Goal: Check status: Check status

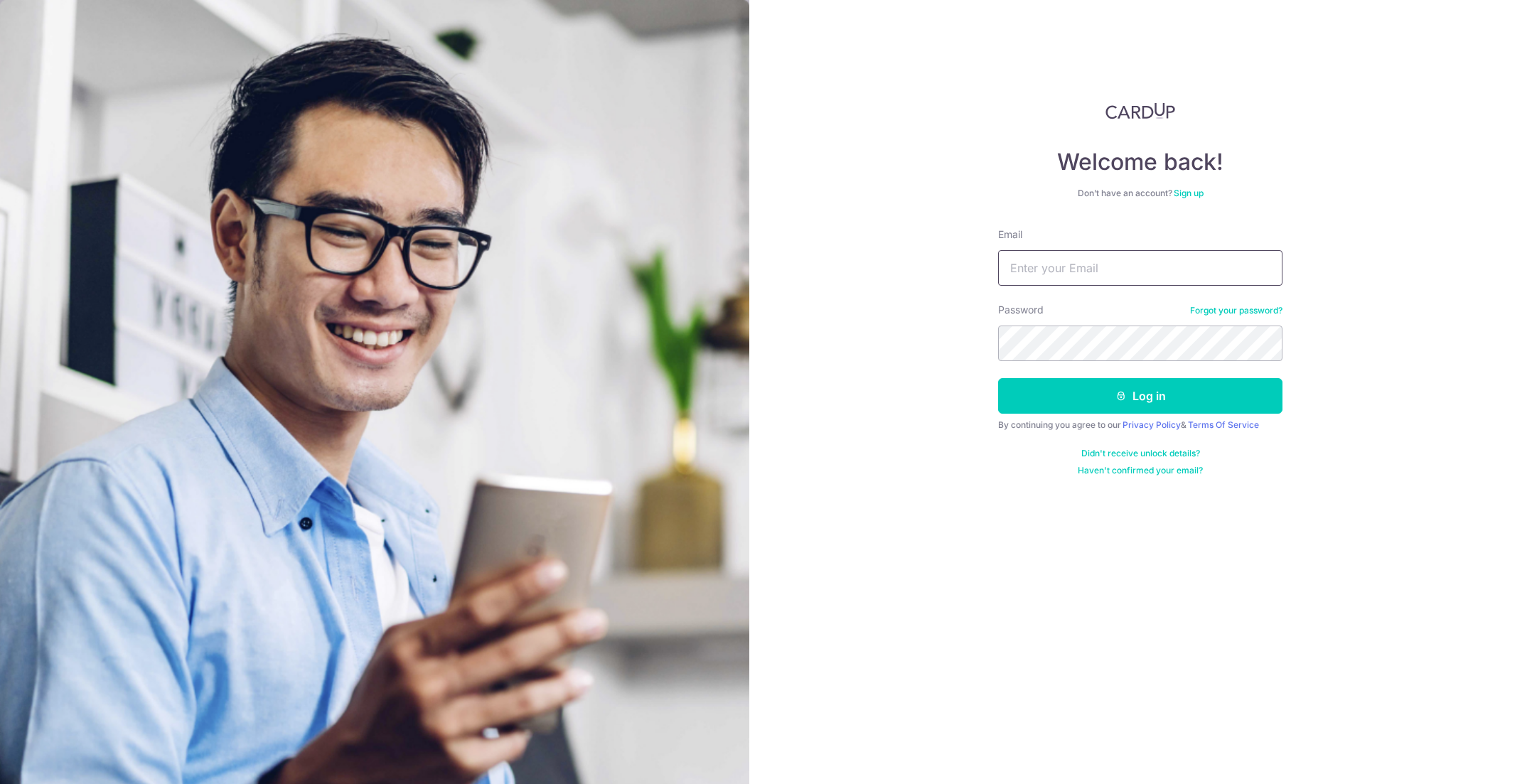
click at [1079, 270] on input "Email" at bounding box center [1140, 268] width 284 height 36
type input "x"
type input "[EMAIL_ADDRESS][DOMAIN_NAME]"
click at [998, 378] on button "Log in" at bounding box center [1140, 395] width 284 height 36
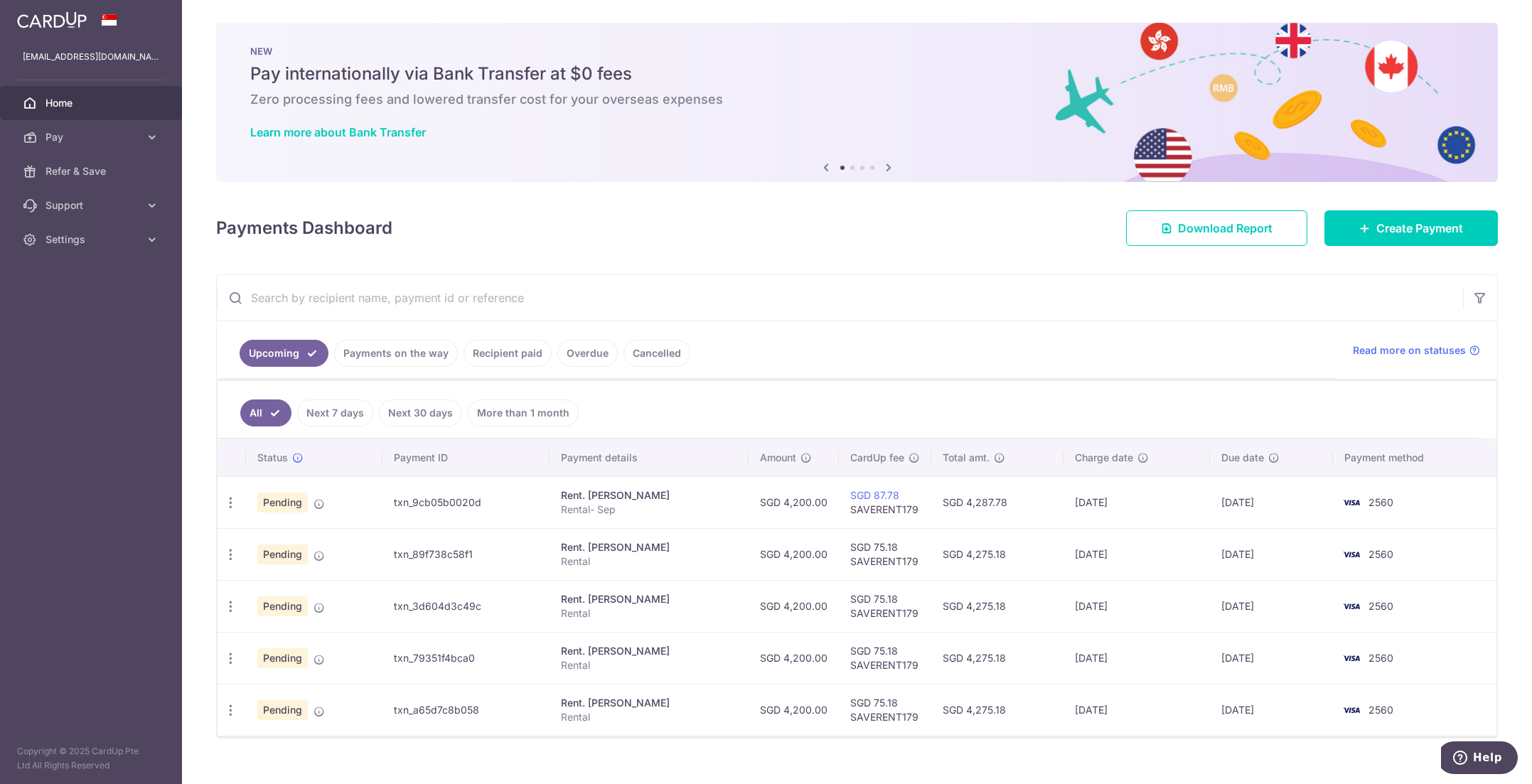
click at [452, 759] on div "× Pause Schedule Pause all future payments in this series Pause just this one p…" at bounding box center [857, 392] width 1350 height 784
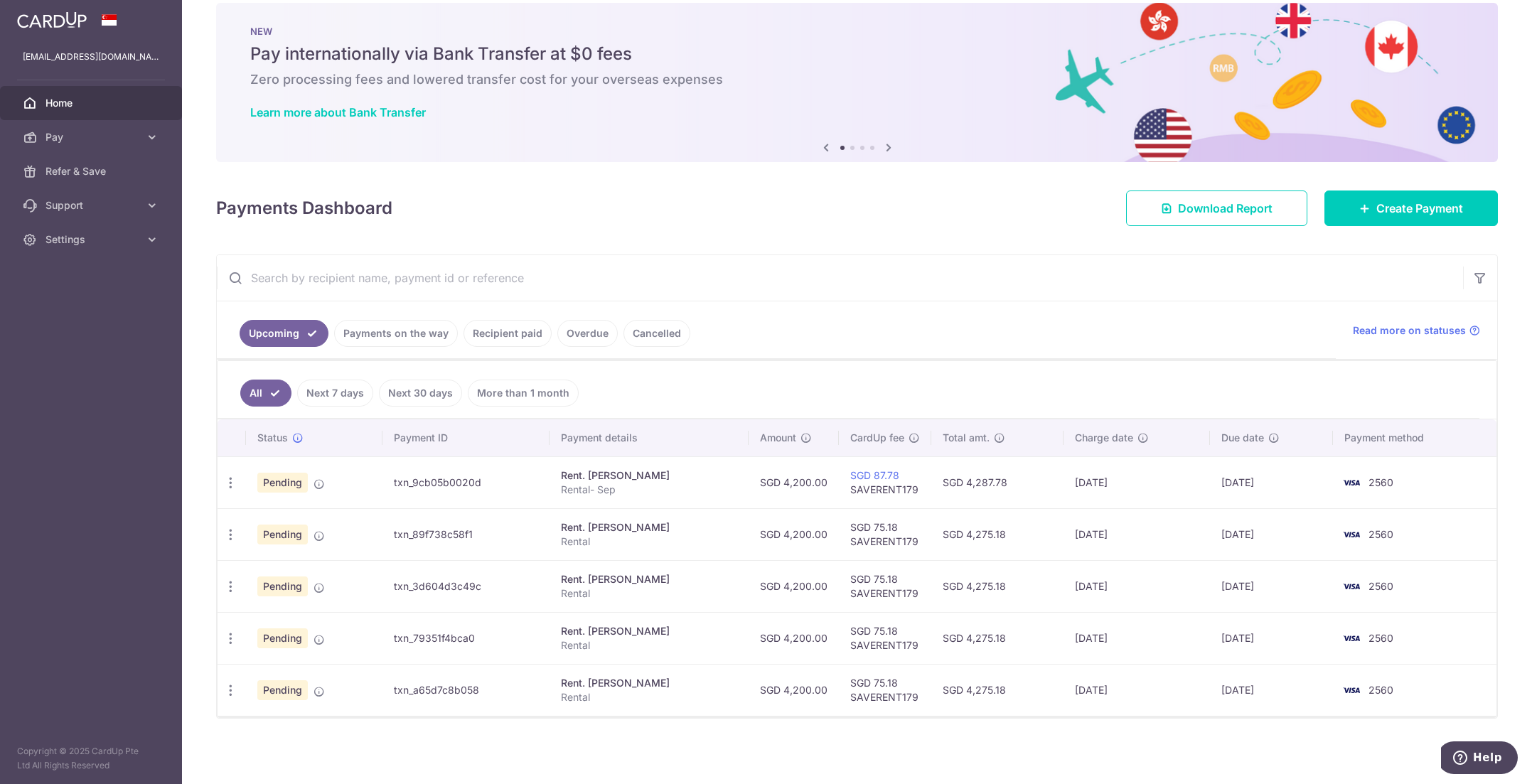
scroll to position [21, 0]
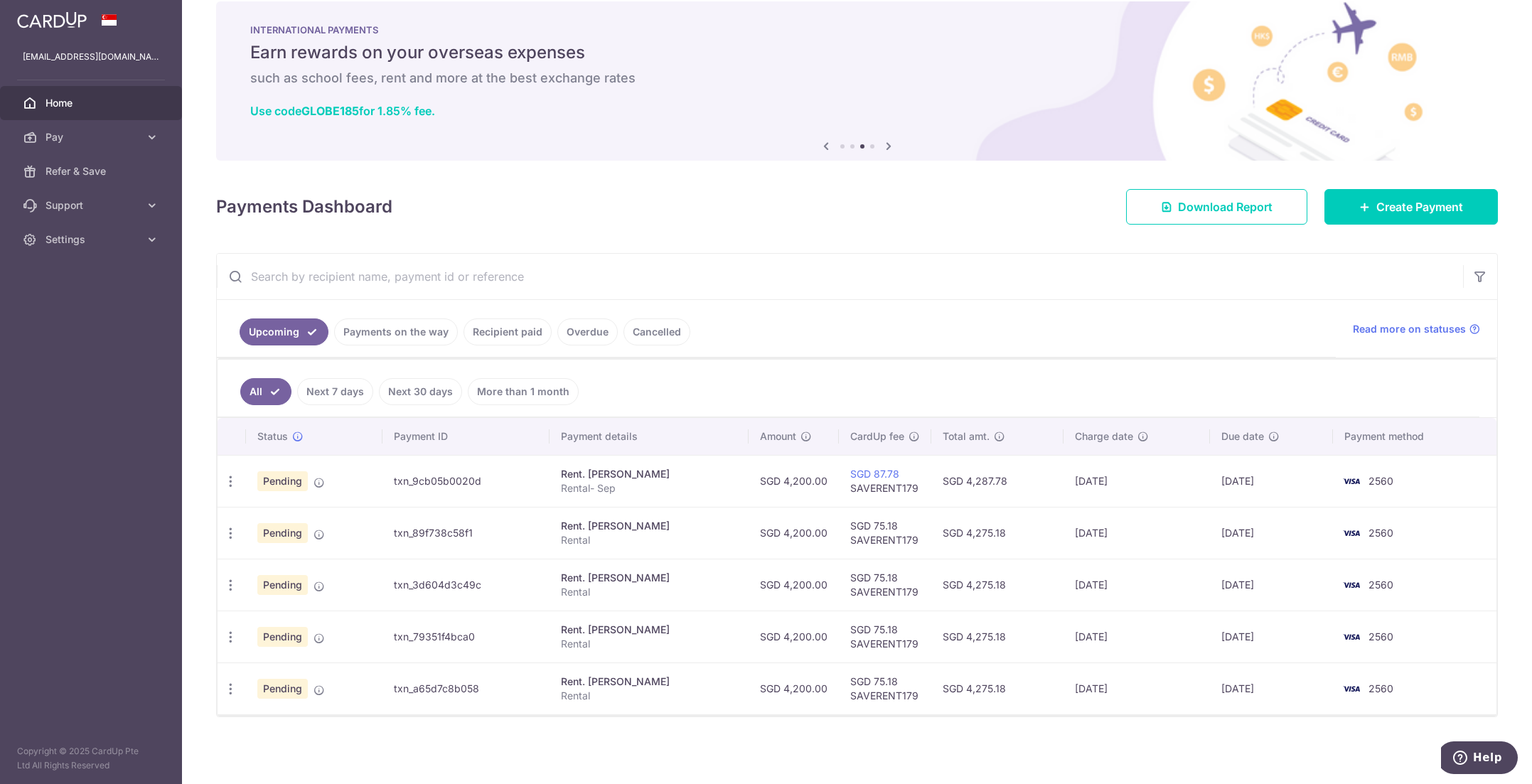
drag, startPoint x: 1097, startPoint y: 205, endPoint x: 1088, endPoint y: 205, distance: 9.0
click at [1097, 205] on div "Payments Dashboard Download Report Create Payment" at bounding box center [856, 204] width 1282 height 42
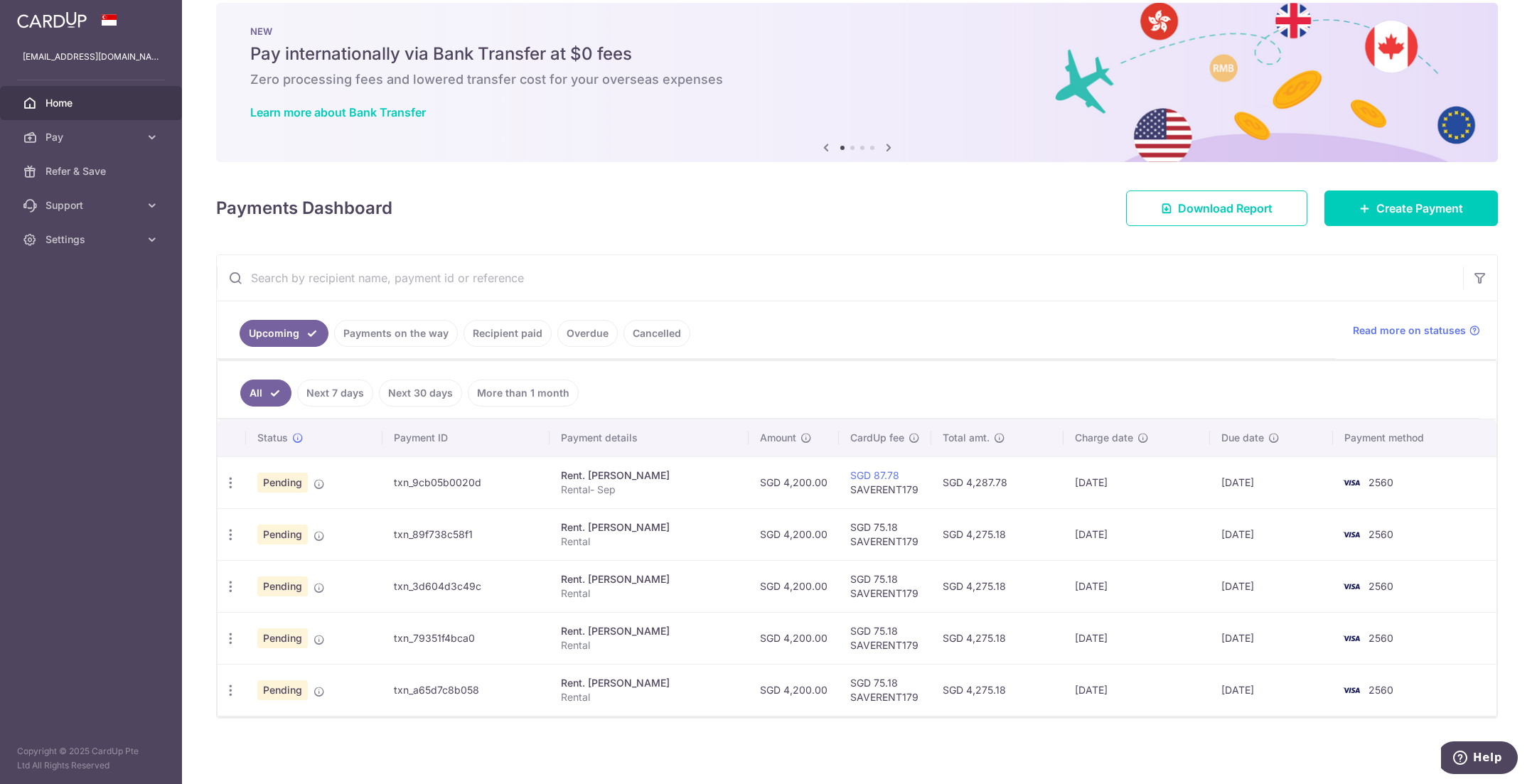
scroll to position [21, 0]
click at [90, 658] on aside "huxling@gmail.com Home Pay Payments Recipients Cards Refer & Save Support FAQ C…" at bounding box center [91, 392] width 182 height 784
click at [645, 327] on link "Cancelled" at bounding box center [657, 332] width 67 height 27
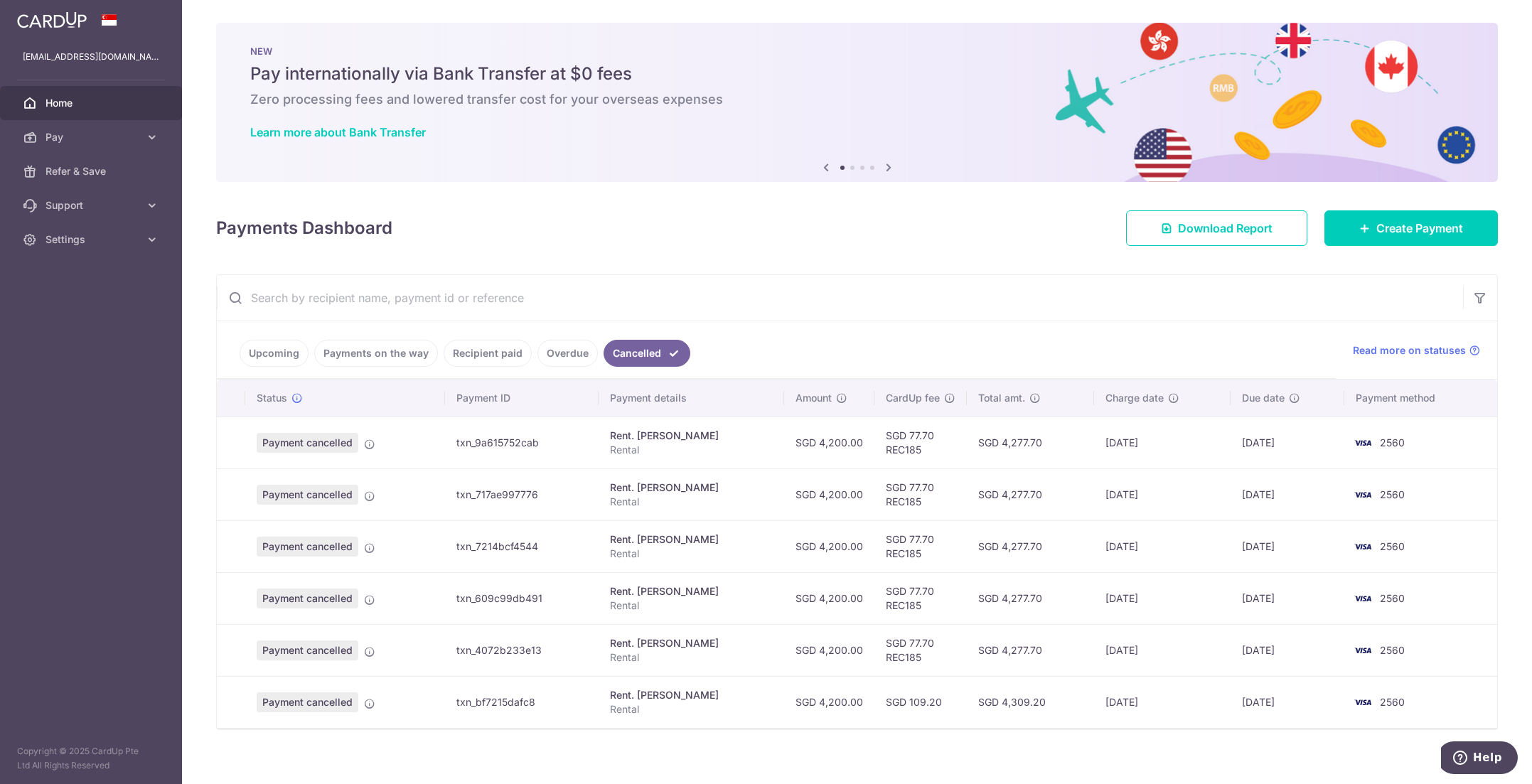
scroll to position [13, 0]
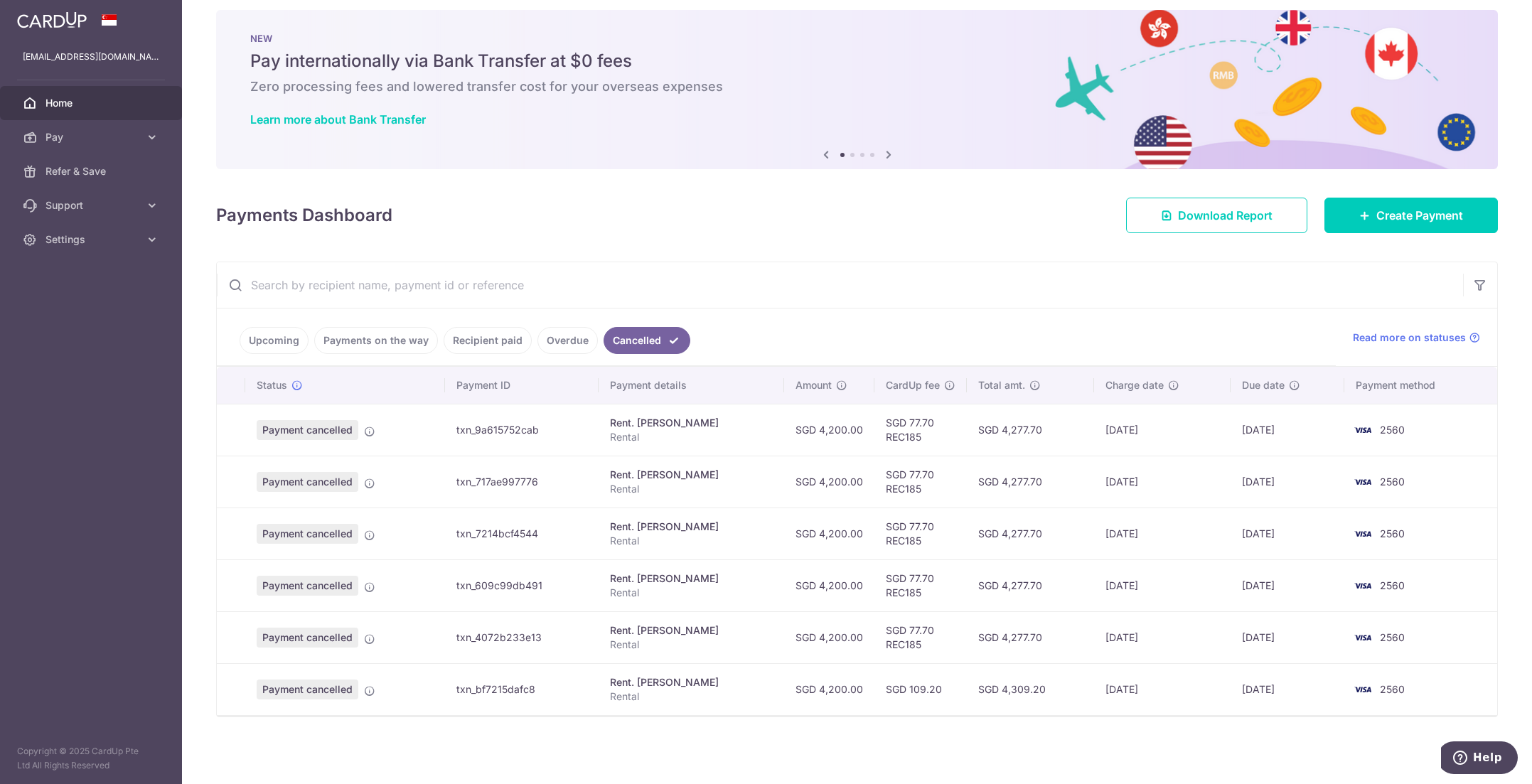
click at [267, 341] on link "Upcoming" at bounding box center [274, 340] width 69 height 27
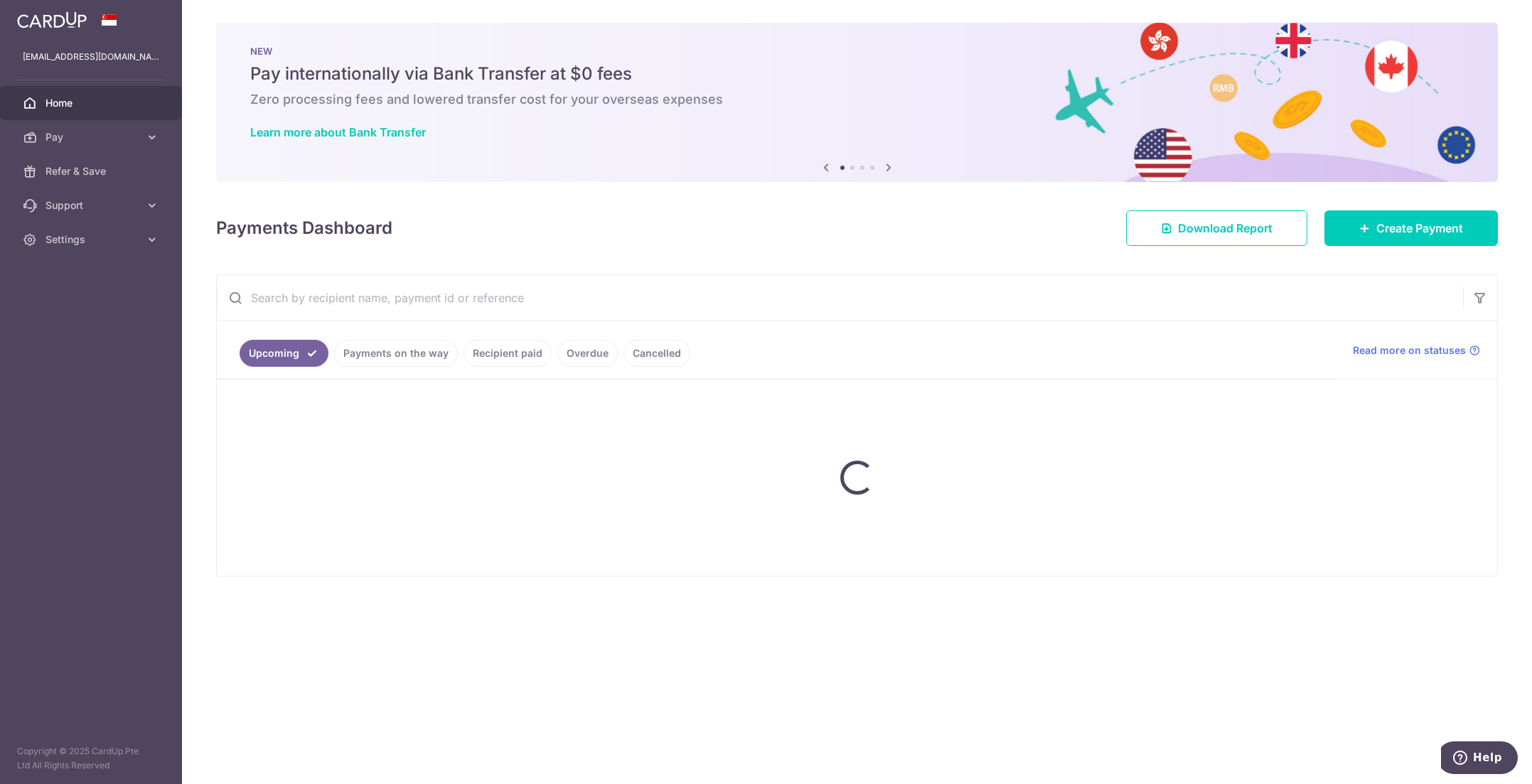
scroll to position [0, 0]
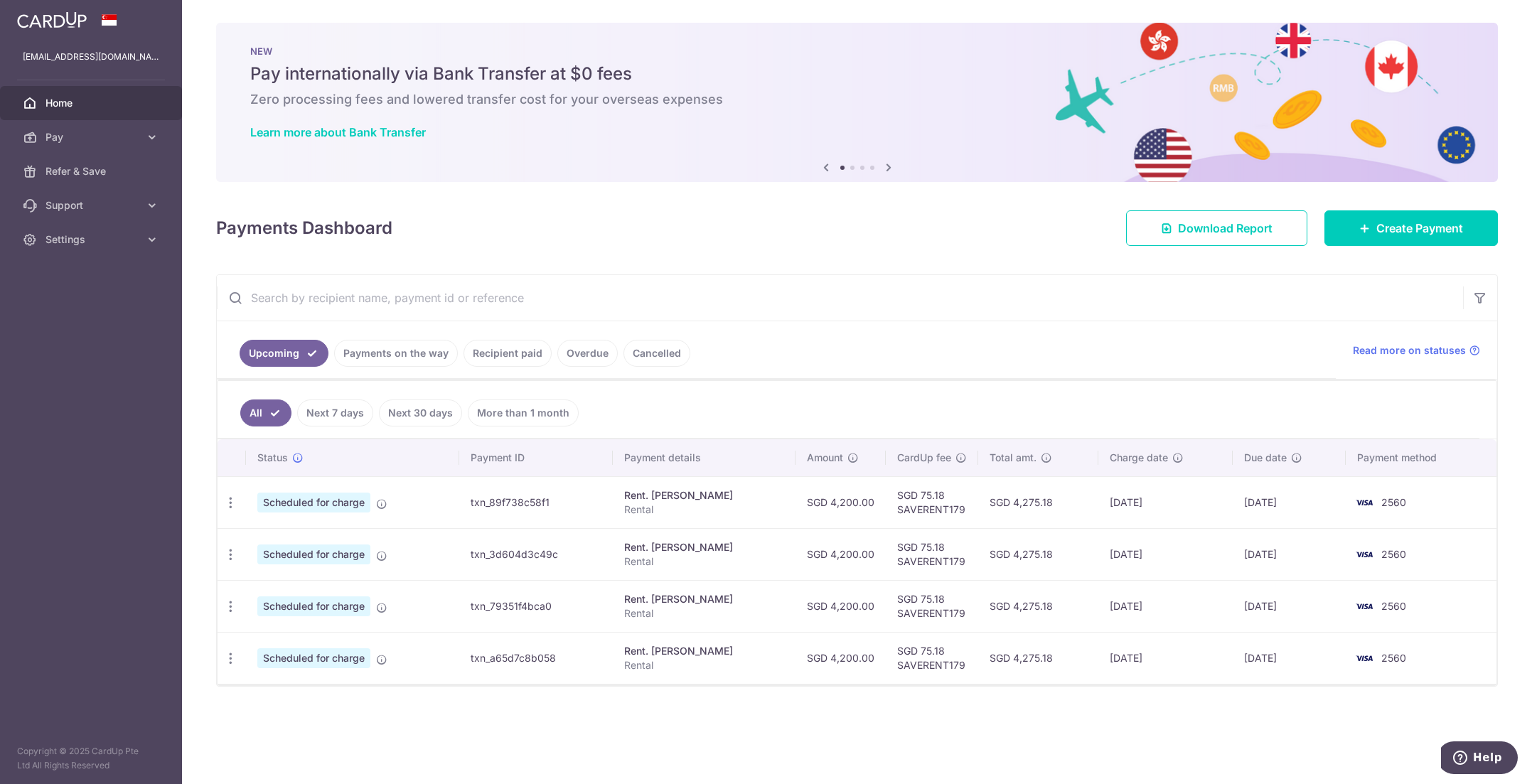
click at [392, 350] on link "Payments on the way" at bounding box center [396, 353] width 124 height 27
